Goal: Check status: Check status

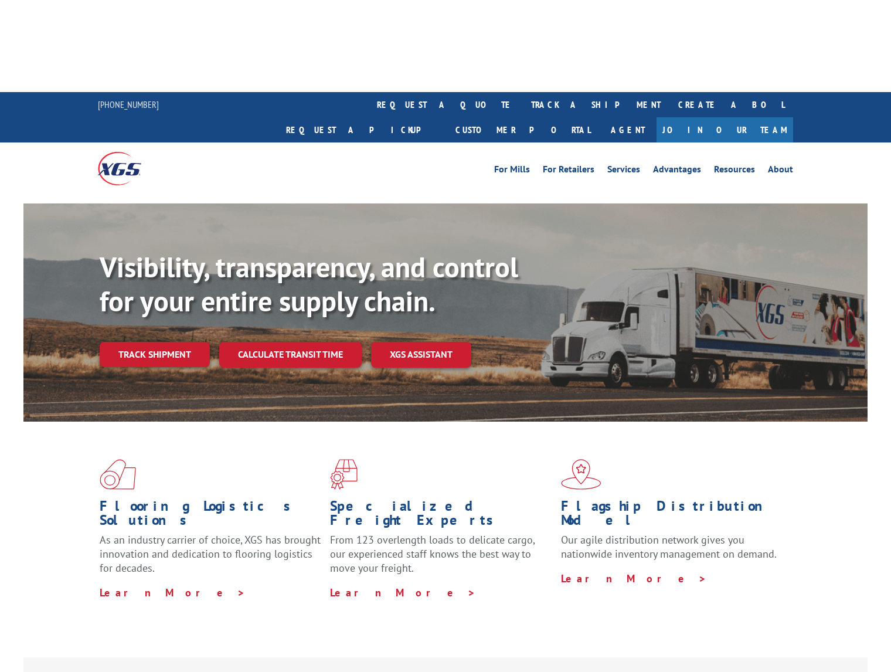
click at [522, 92] on link "track a shipment" at bounding box center [595, 104] width 147 height 25
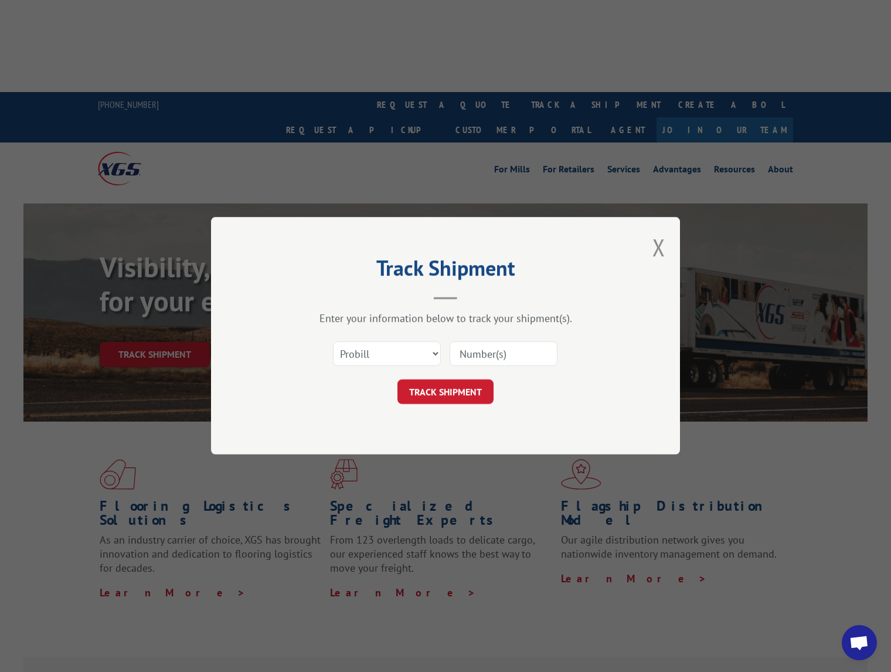
click at [473, 353] on input at bounding box center [503, 354] width 108 height 25
paste input "17554045"
type input "17554045"
click at [455, 384] on button "TRACK SHIPMENT" at bounding box center [445, 392] width 96 height 25
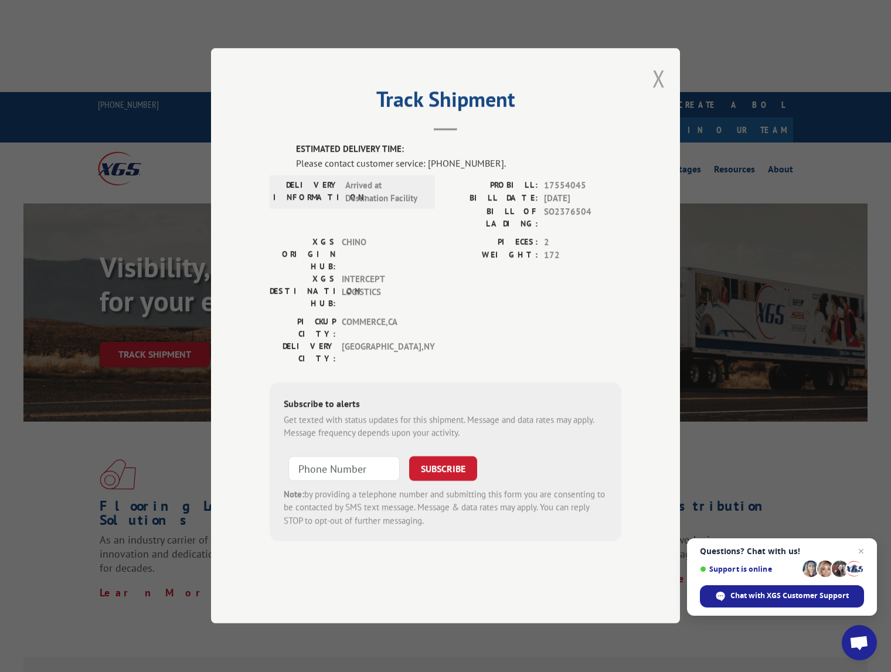
click at [658, 94] on button "Close modal" at bounding box center [658, 78] width 13 height 31
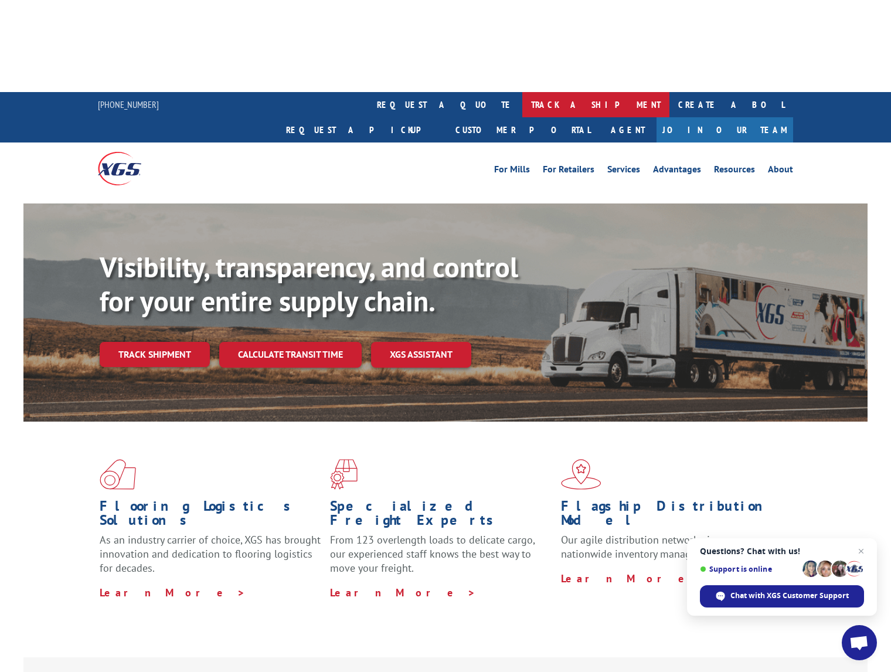
click at [522, 92] on link "track a shipment" at bounding box center [595, 104] width 147 height 25
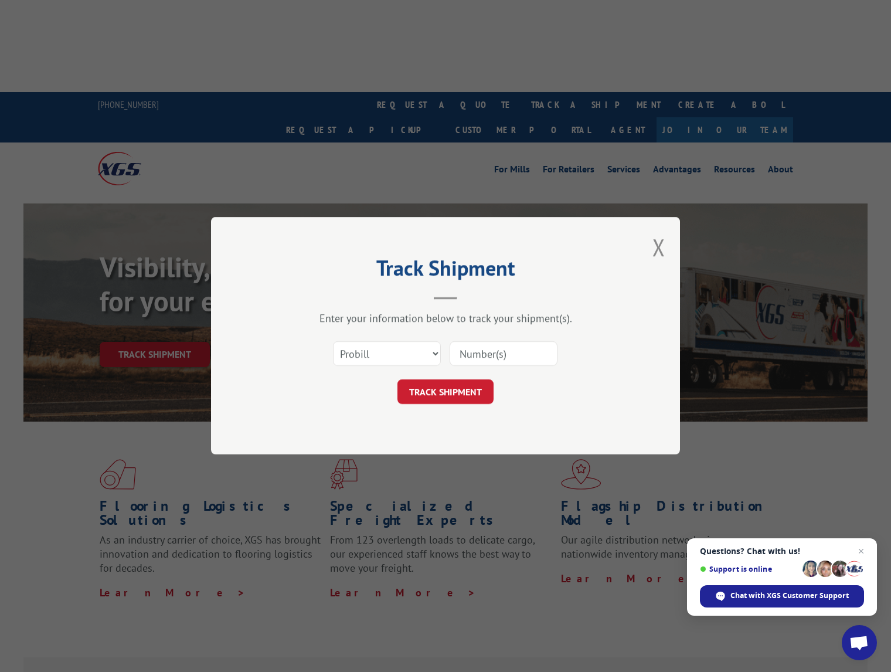
click at [507, 339] on div "Select category... Probill BOL PO" at bounding box center [446, 354] width 352 height 39
click at [497, 355] on input at bounding box center [503, 354] width 108 height 25
paste input "17554045"
type input "17554045"
click at [444, 392] on button "TRACK SHIPMENT" at bounding box center [445, 392] width 96 height 25
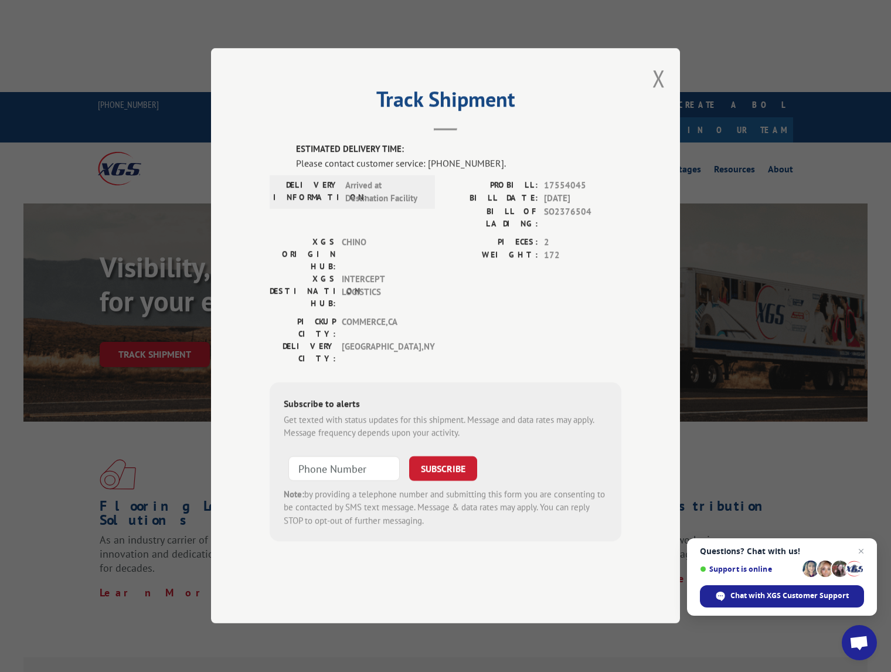
click at [405, 156] on label "ESTIMATED DELIVERY TIME:" at bounding box center [458, 149] width 325 height 13
click at [377, 156] on label "ESTIMATED DELIVERY TIME:" at bounding box center [458, 149] width 325 height 13
drag, startPoint x: 500, startPoint y: 57, endPoint x: 580, endPoint y: 16, distance: 89.6
click at [506, 52] on div "Track Shipment ESTIMATED DELIVERY TIME: Please contact customer service: [PHONE…" at bounding box center [445, 336] width 891 height 672
